Goal: Information Seeking & Learning: Learn about a topic

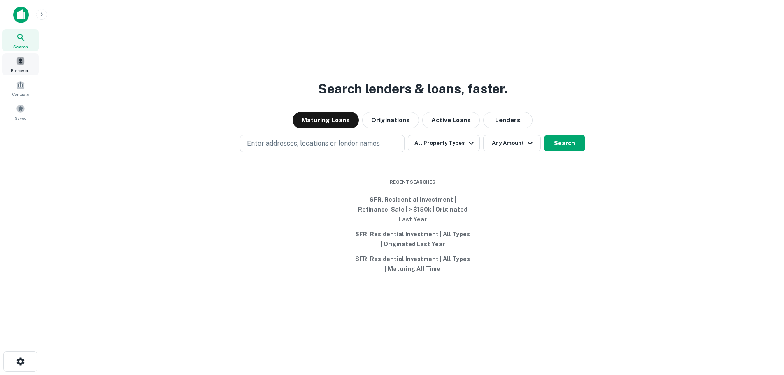
click at [22, 65] on span at bounding box center [20, 60] width 9 height 9
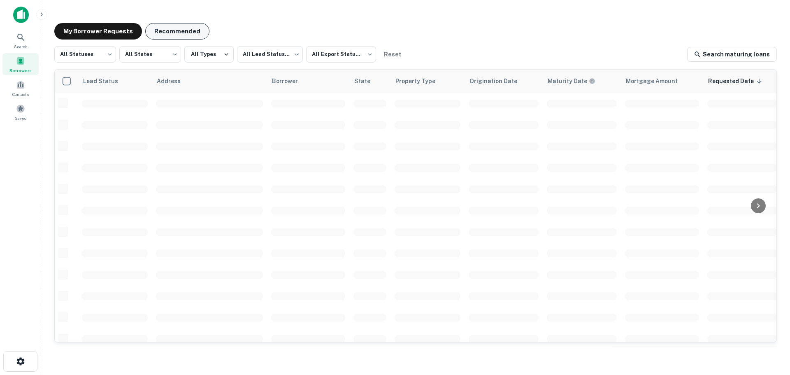
click at [170, 32] on button "Recommended" at bounding box center [177, 31] width 64 height 16
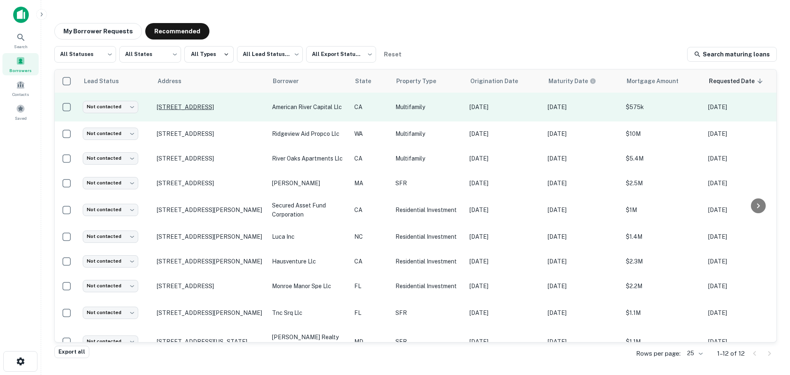
click at [204, 107] on p "[STREET_ADDRESS]" at bounding box center [210, 106] width 107 height 7
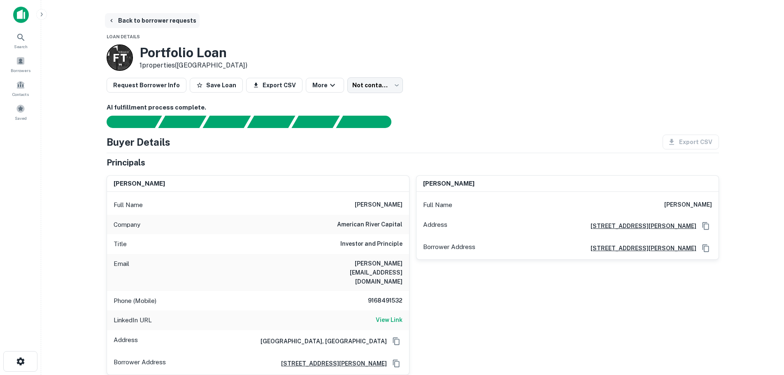
click at [152, 23] on button "Back to borrower requests" at bounding box center [152, 20] width 95 height 15
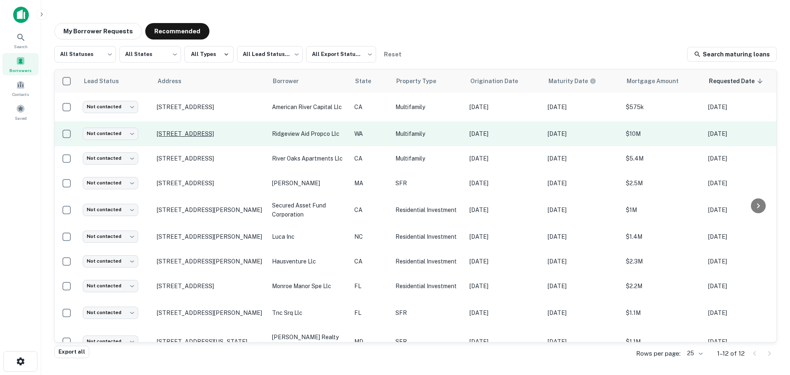
click at [186, 132] on p "[STREET_ADDRESS]" at bounding box center [210, 133] width 107 height 7
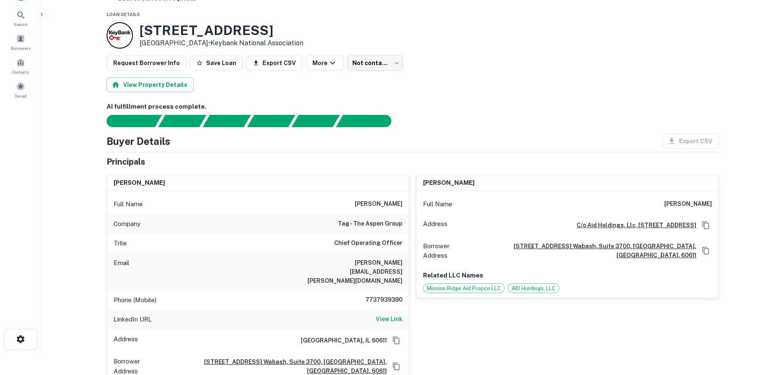
scroll to position [41, 0]
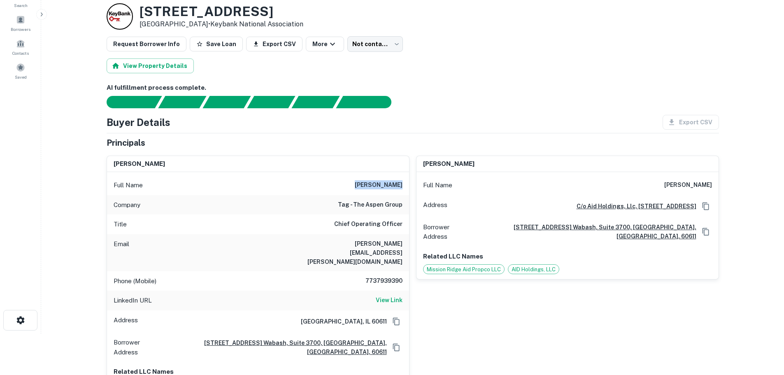
drag, startPoint x: 362, startPoint y: 184, endPoint x: 406, endPoint y: 190, distance: 44.1
click at [406, 190] on div "Full Name [PERSON_NAME]" at bounding box center [258, 185] width 302 height 20
copy h6 "[PERSON_NAME]"
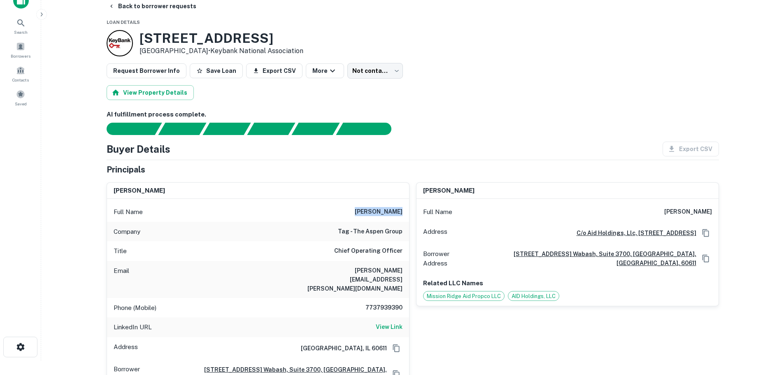
scroll to position [0, 0]
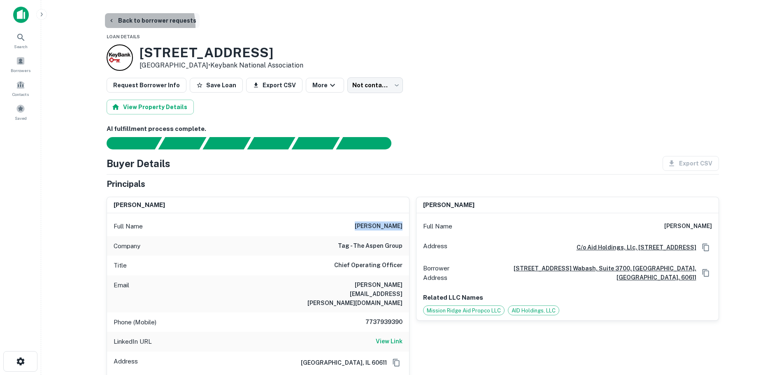
click at [140, 26] on button "Back to borrower requests" at bounding box center [152, 20] width 95 height 15
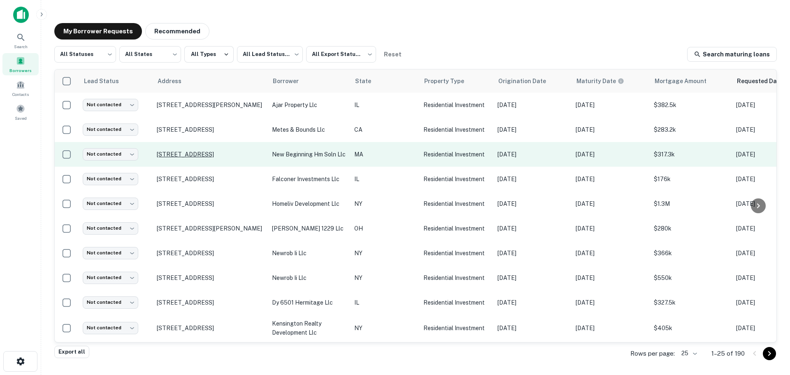
click at [221, 156] on p "[STREET_ADDRESS]" at bounding box center [210, 154] width 107 height 7
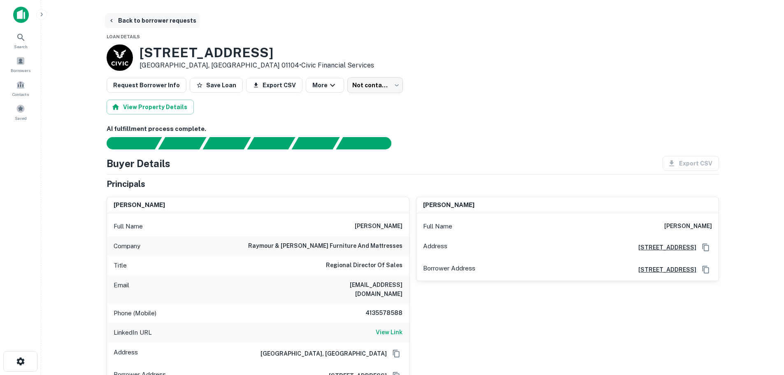
click at [145, 21] on button "Back to borrower requests" at bounding box center [152, 20] width 95 height 15
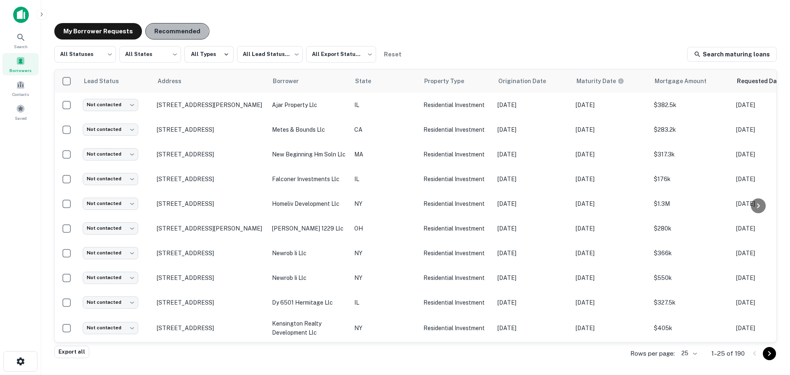
click at [162, 33] on button "Recommended" at bounding box center [177, 31] width 64 height 16
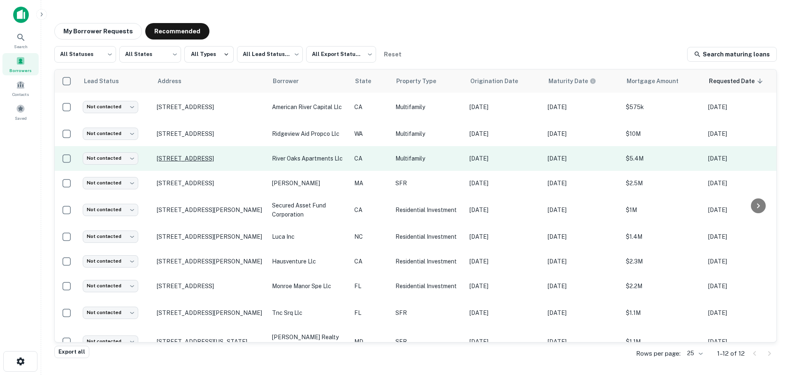
click at [210, 155] on p "[STREET_ADDRESS]" at bounding box center [210, 158] width 107 height 7
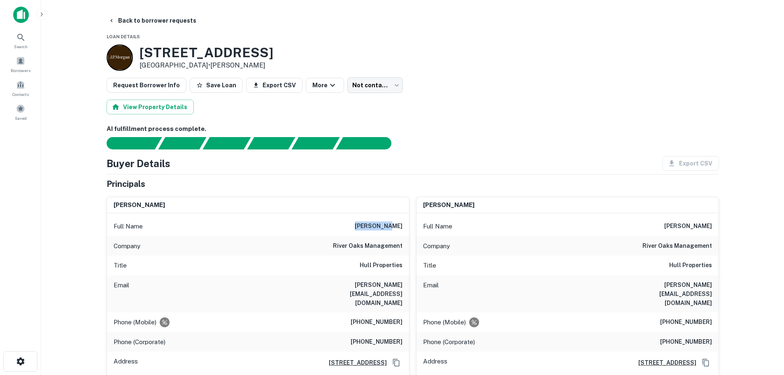
drag, startPoint x: 372, startPoint y: 223, endPoint x: 409, endPoint y: 226, distance: 37.2
click at [409, 226] on div "[PERSON_NAME] Full Name [PERSON_NAME] Company river oaks management Title Hull …" at bounding box center [258, 297] width 303 height 200
copy h6 "[PERSON_NAME]"
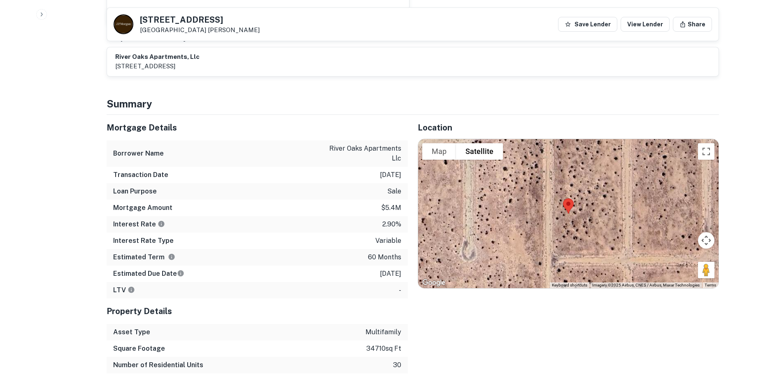
scroll to position [618, 0]
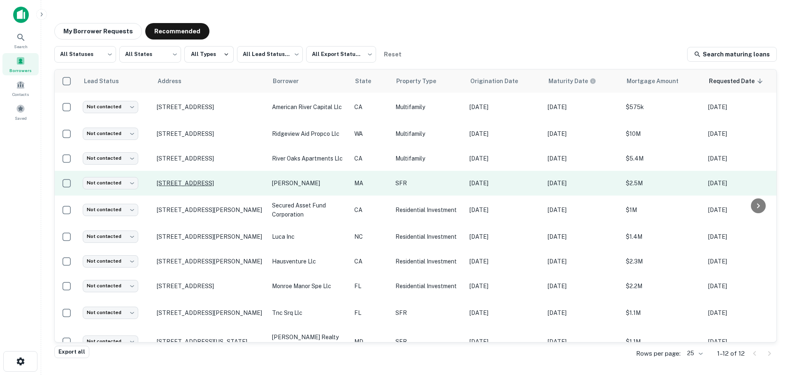
click at [221, 180] on p "[STREET_ADDRESS]" at bounding box center [210, 183] width 107 height 7
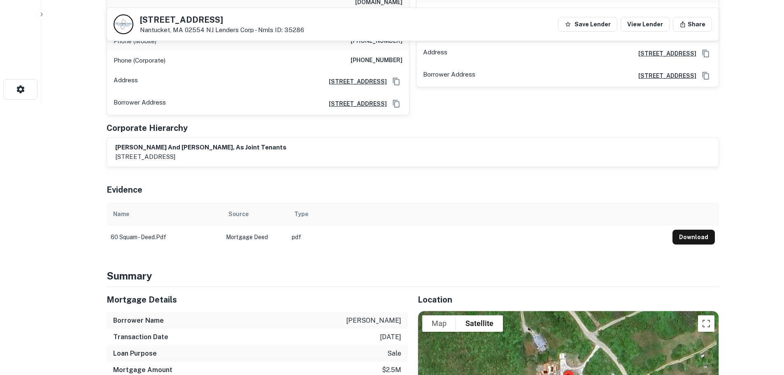
scroll to position [412, 0]
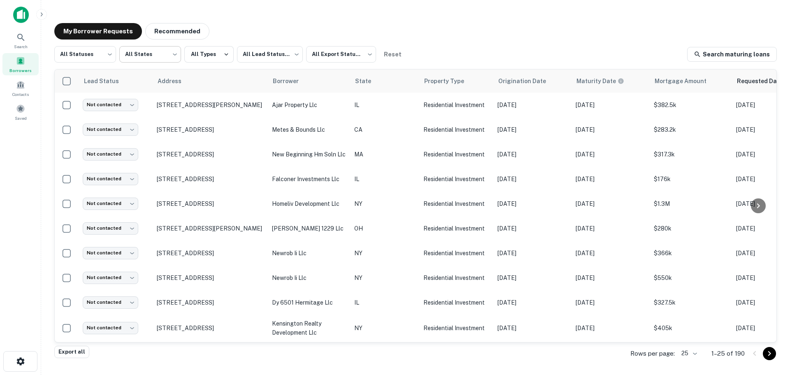
click at [177, 29] on button "Recommended" at bounding box center [177, 31] width 64 height 16
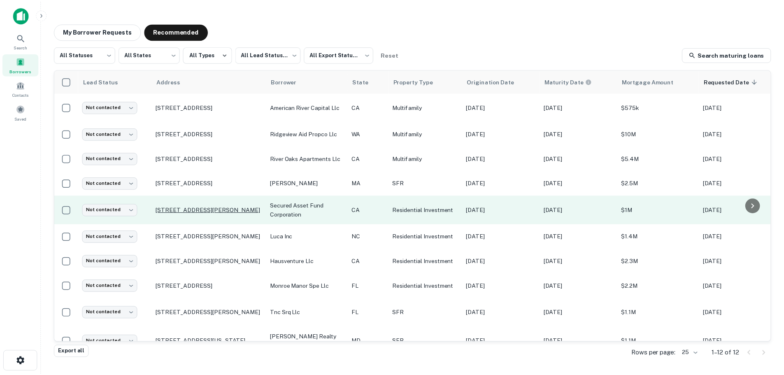
scroll to position [41, 0]
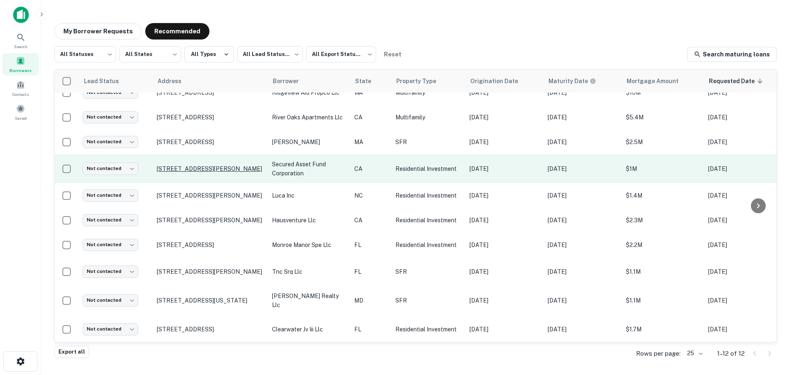
click at [203, 173] on p "[STREET_ADDRESS][PERSON_NAME]" at bounding box center [210, 168] width 107 height 7
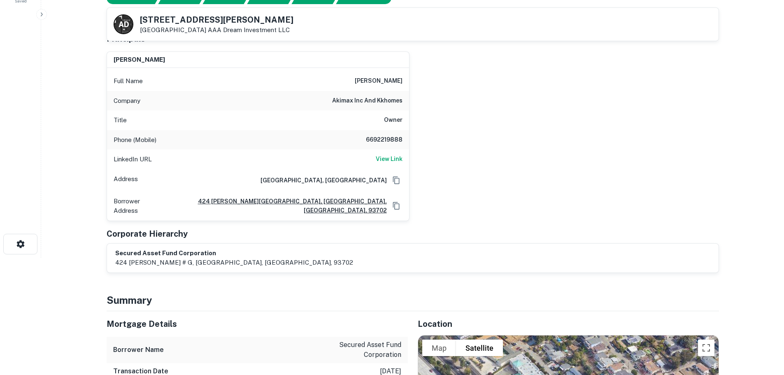
scroll to position [124, 0]
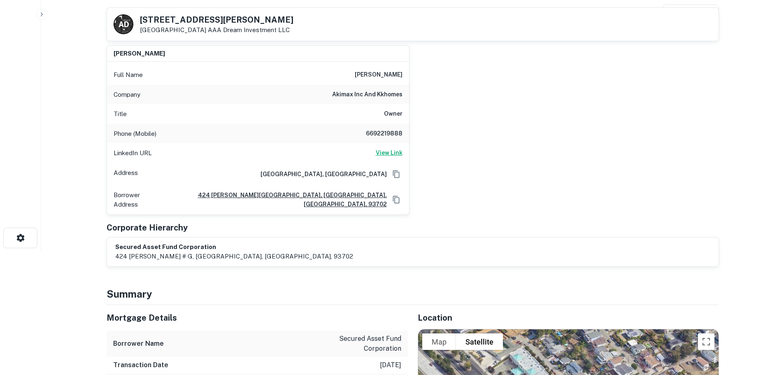
click at [388, 155] on h6 "View Link" at bounding box center [389, 152] width 27 height 9
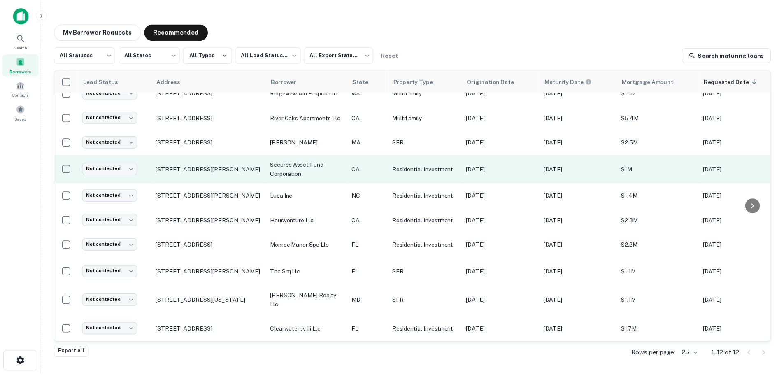
scroll to position [82, 0]
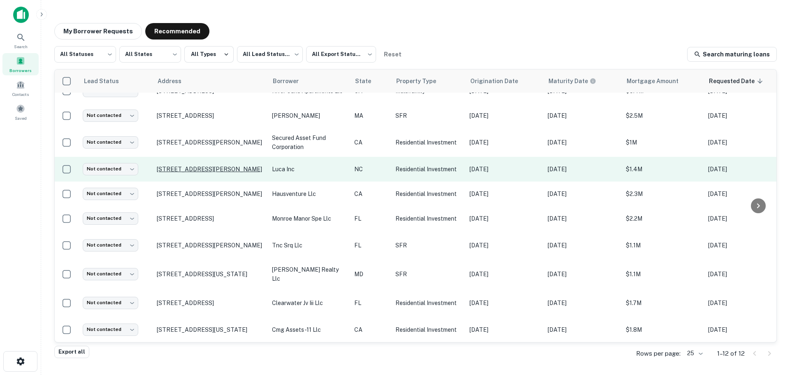
click at [203, 168] on p "[STREET_ADDRESS][PERSON_NAME]" at bounding box center [210, 169] width 107 height 7
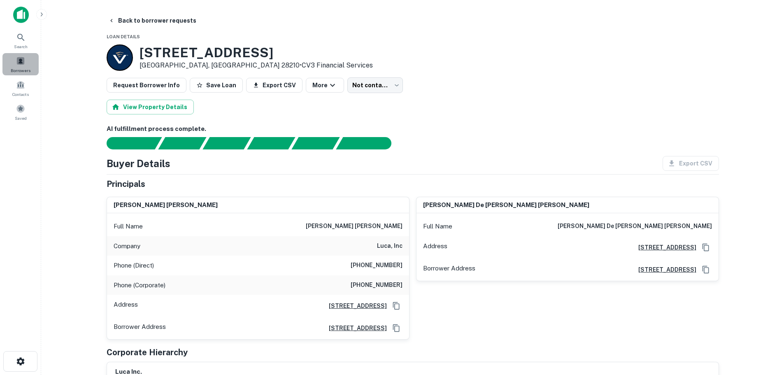
click at [26, 70] on span "Borrowers" at bounding box center [21, 70] width 20 height 7
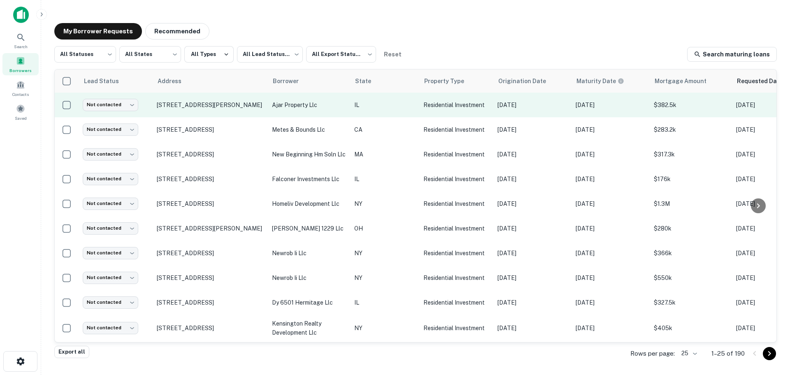
click at [296, 102] on p "ajar property llc" at bounding box center [309, 104] width 74 height 9
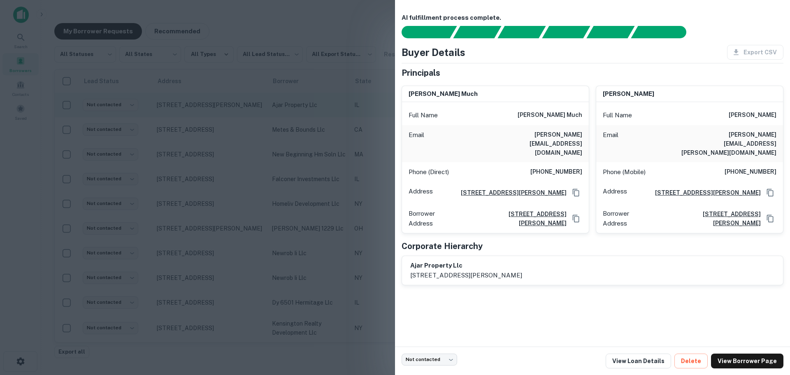
click at [296, 102] on div at bounding box center [395, 187] width 790 height 375
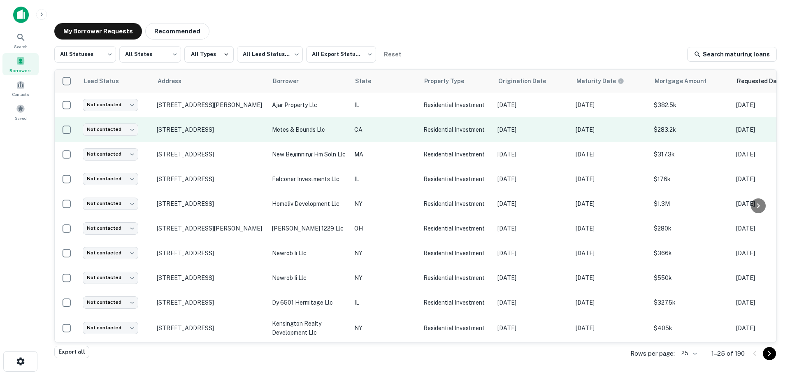
click at [287, 126] on p "metes & bounds llc" at bounding box center [309, 129] width 74 height 9
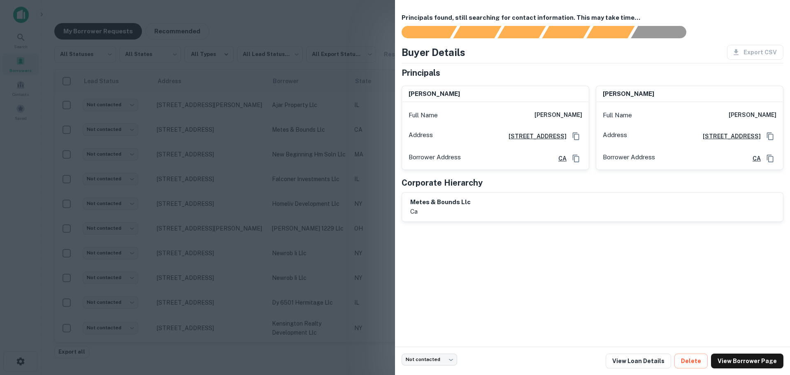
click at [292, 140] on div at bounding box center [395, 187] width 790 height 375
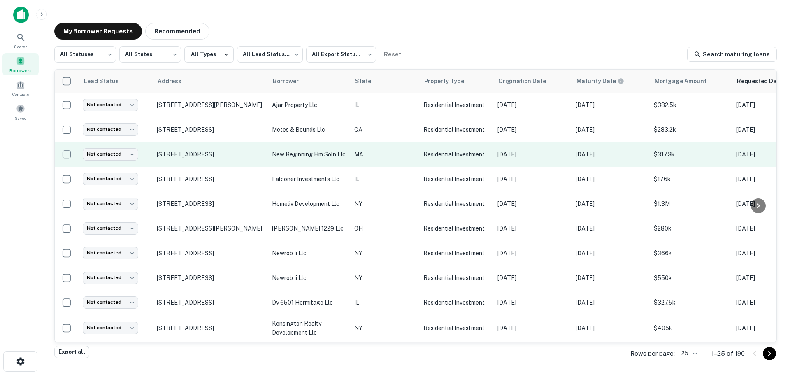
click at [296, 154] on p "new beginning hm soln llc" at bounding box center [309, 154] width 74 height 9
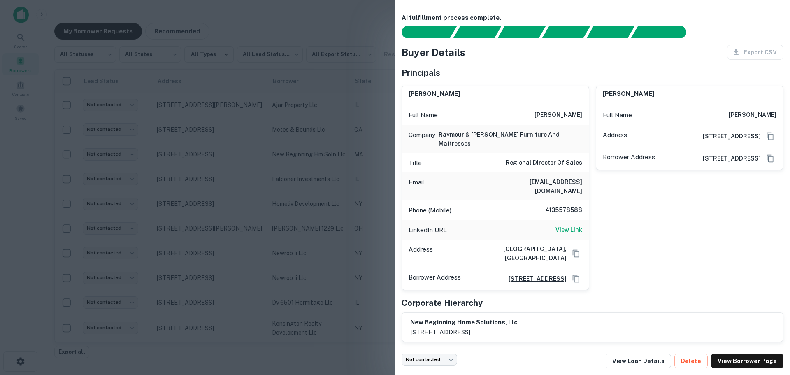
click at [291, 207] on div at bounding box center [395, 187] width 790 height 375
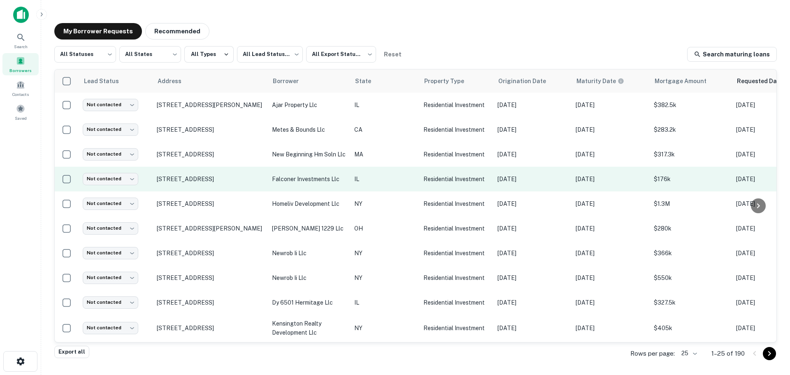
click at [292, 191] on td "falconer investments llc" at bounding box center [309, 179] width 82 height 25
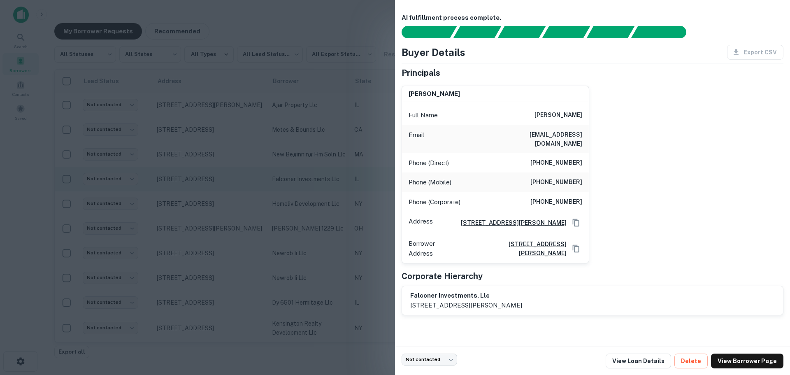
click at [292, 191] on div at bounding box center [395, 187] width 790 height 375
